Goal: Task Accomplishment & Management: Manage account settings

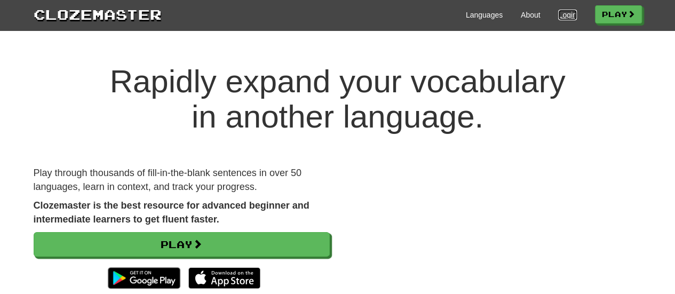
click at [560, 18] on link "Login" at bounding box center [567, 15] width 18 height 11
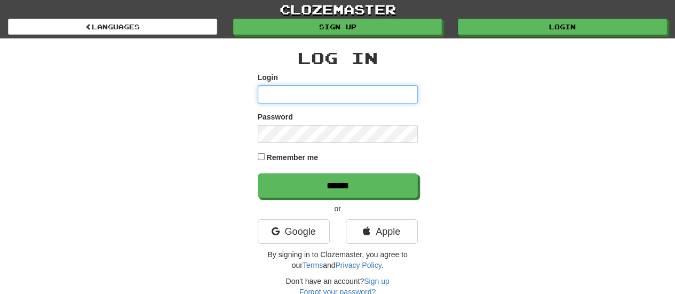
type input "**********"
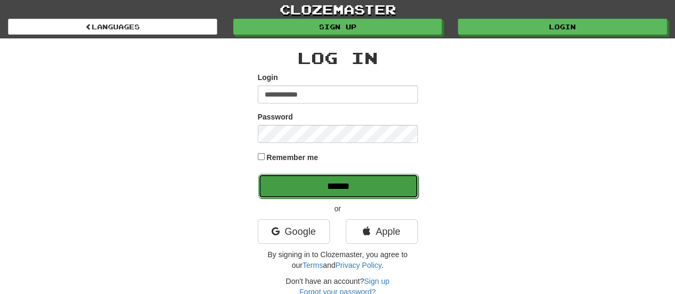
click at [304, 185] on input "******" at bounding box center [338, 186] width 160 height 25
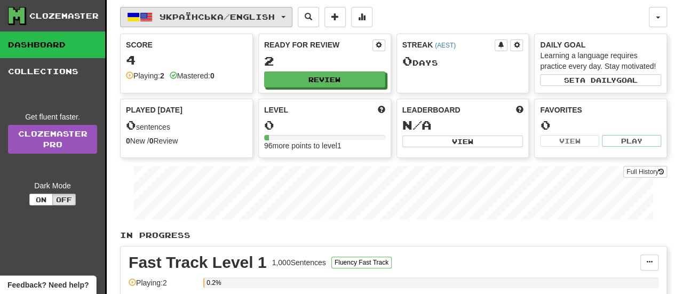
click at [292, 22] on button "Українська / English" at bounding box center [206, 17] width 172 height 20
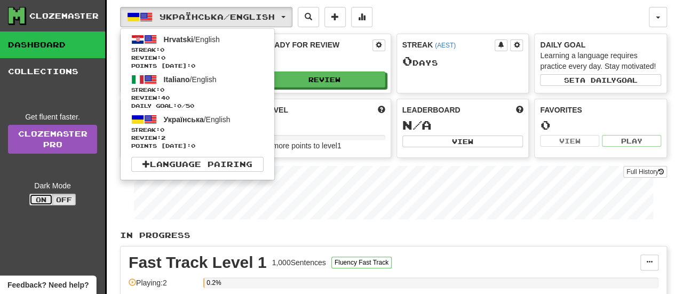
click at [41, 197] on button "On" at bounding box center [40, 200] width 23 height 12
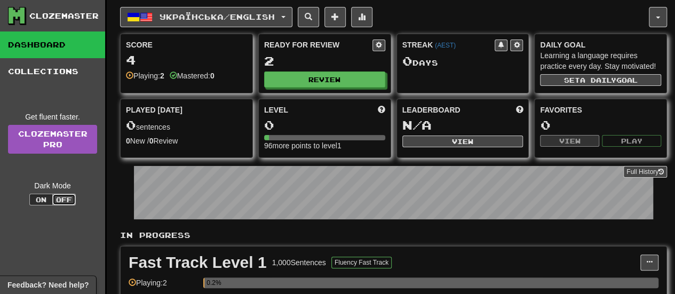
click at [66, 197] on button "Off" at bounding box center [63, 200] width 23 height 12
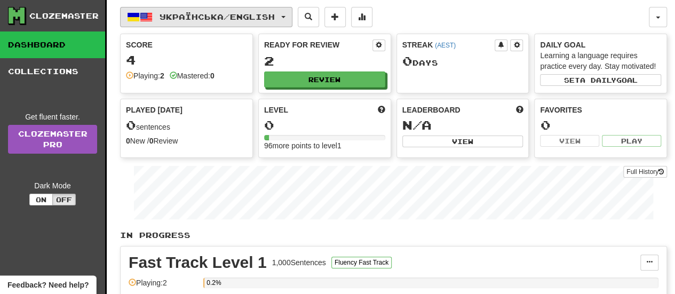
click at [251, 19] on span "Українська / English" at bounding box center [216, 16] width 115 height 9
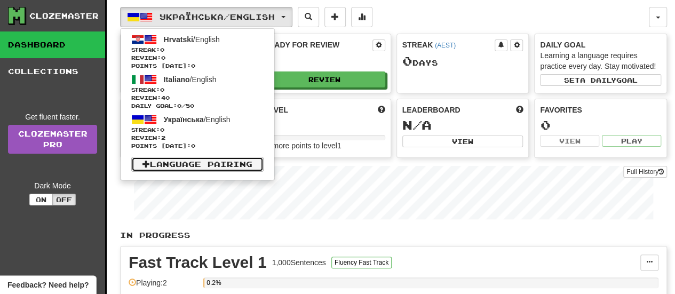
click at [218, 165] on link "Language Pairing" at bounding box center [197, 164] width 132 height 15
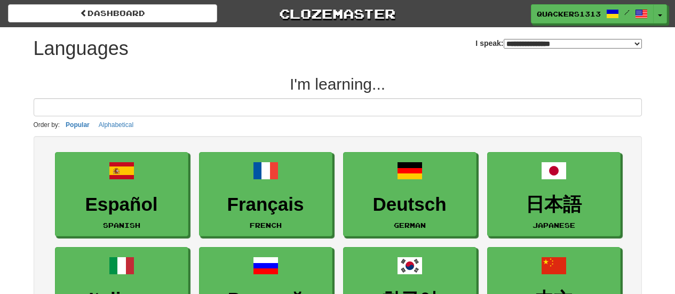
select select "*******"
click at [203, 110] on input at bounding box center [338, 107] width 608 height 18
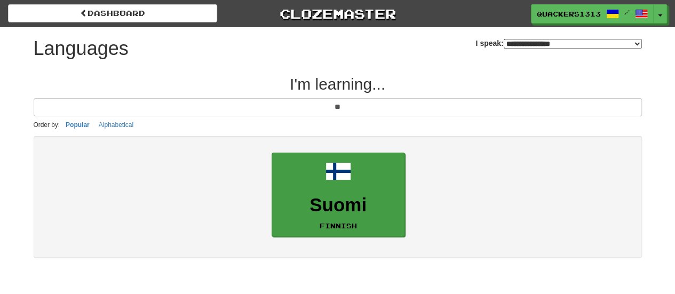
type input "**"
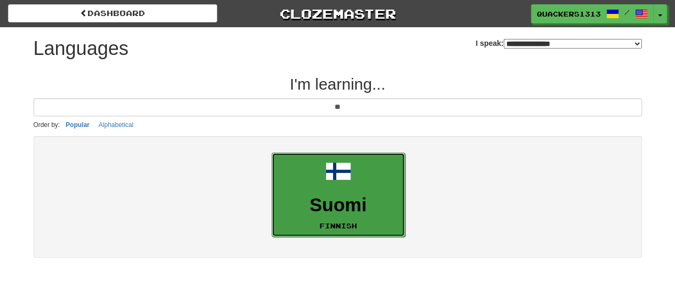
click at [334, 211] on h3 "Suomi" at bounding box center [338, 205] width 122 height 21
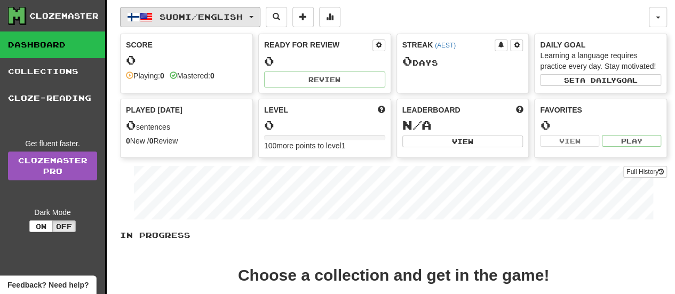
click at [259, 19] on button "Suomi / English" at bounding box center [190, 17] width 140 height 20
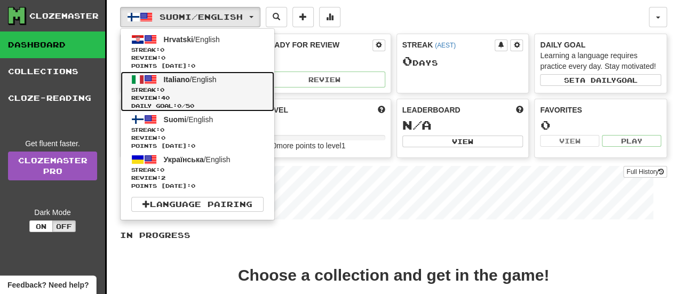
click at [224, 88] on span "Streak: 0" at bounding box center [197, 90] width 132 height 8
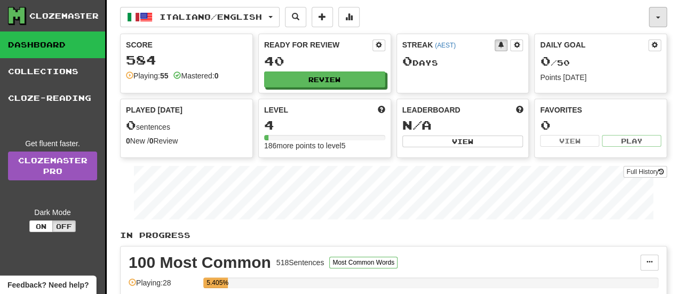
click at [663, 17] on button "button" at bounding box center [657, 17] width 18 height 20
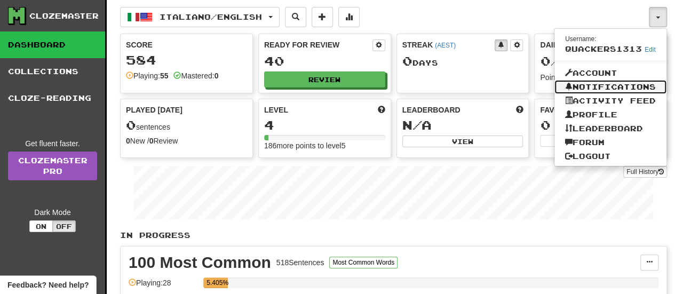
click at [629, 80] on link "Notifications" at bounding box center [610, 87] width 112 height 14
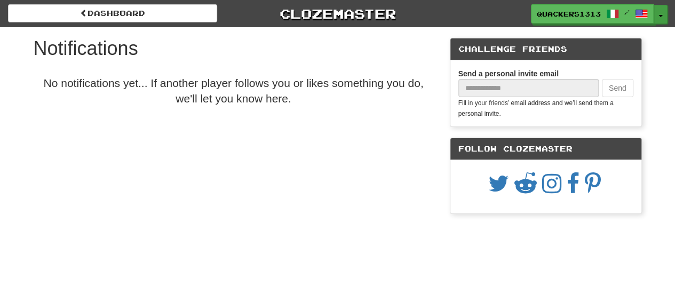
click at [657, 19] on button "Toggle Dropdown" at bounding box center [660, 14] width 14 height 19
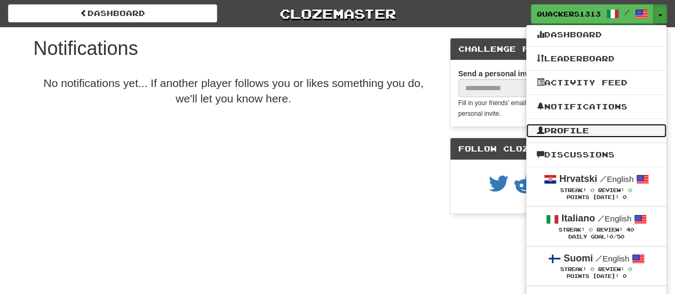
click at [608, 132] on link "Profile" at bounding box center [596, 131] width 140 height 14
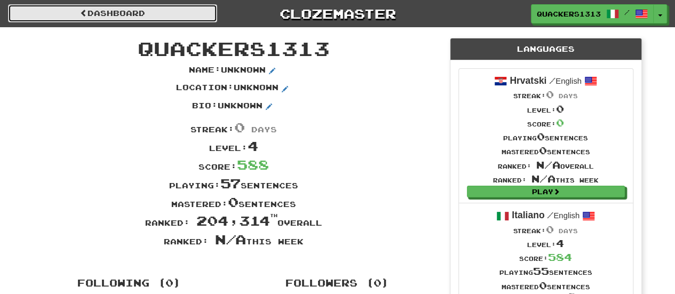
click at [188, 15] on link "Dashboard" at bounding box center [112, 13] width 209 height 18
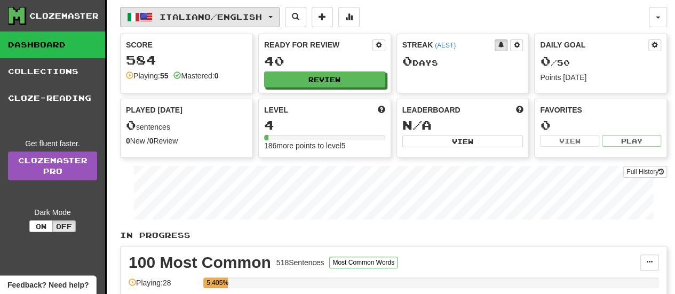
click at [272, 16] on span "button" at bounding box center [270, 17] width 4 height 2
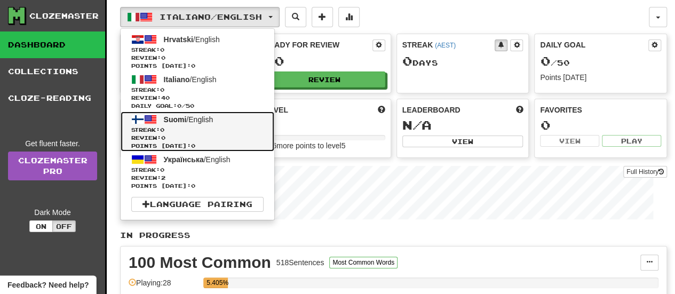
click at [238, 132] on span "Streak: 0" at bounding box center [197, 130] width 132 height 8
